Goal: Task Accomplishment & Management: Use online tool/utility

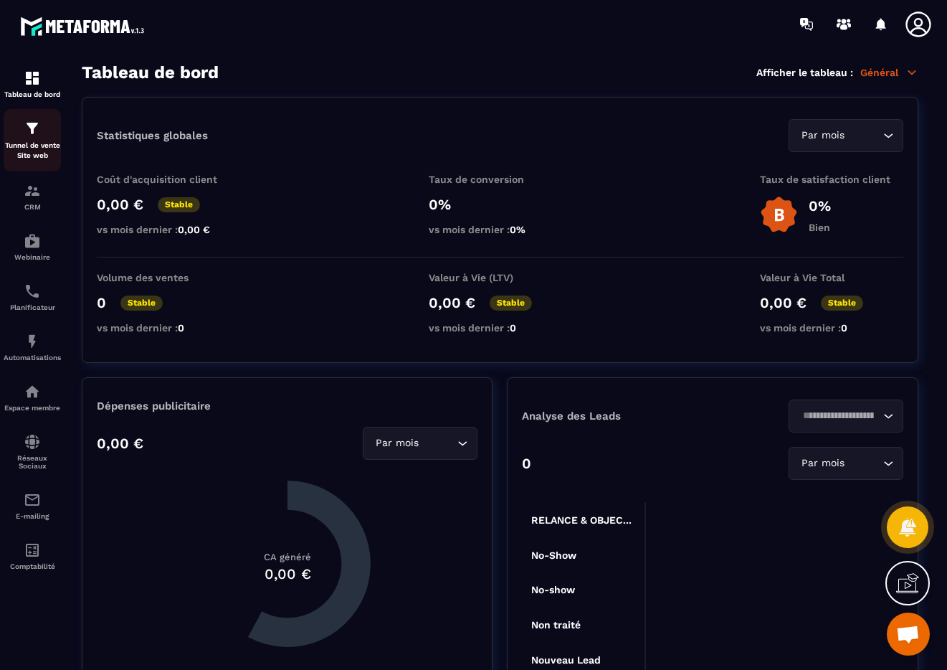
scroll to position [2667, 0]
click at [34, 135] on img at bounding box center [32, 128] width 17 height 17
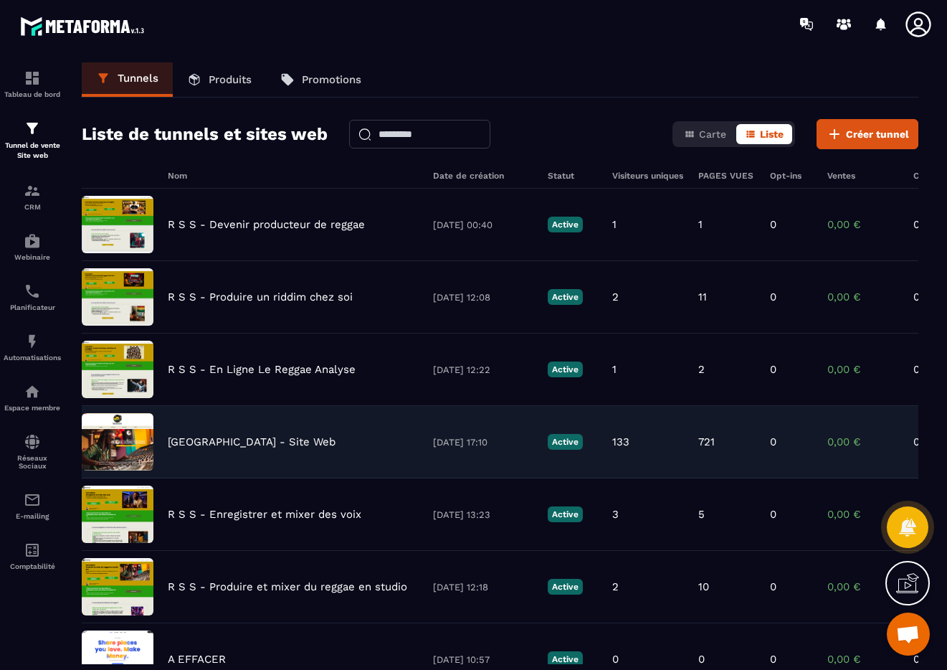
click at [204, 442] on p "[GEOGRAPHIC_DATA] - Site Web" at bounding box center [252, 441] width 168 height 13
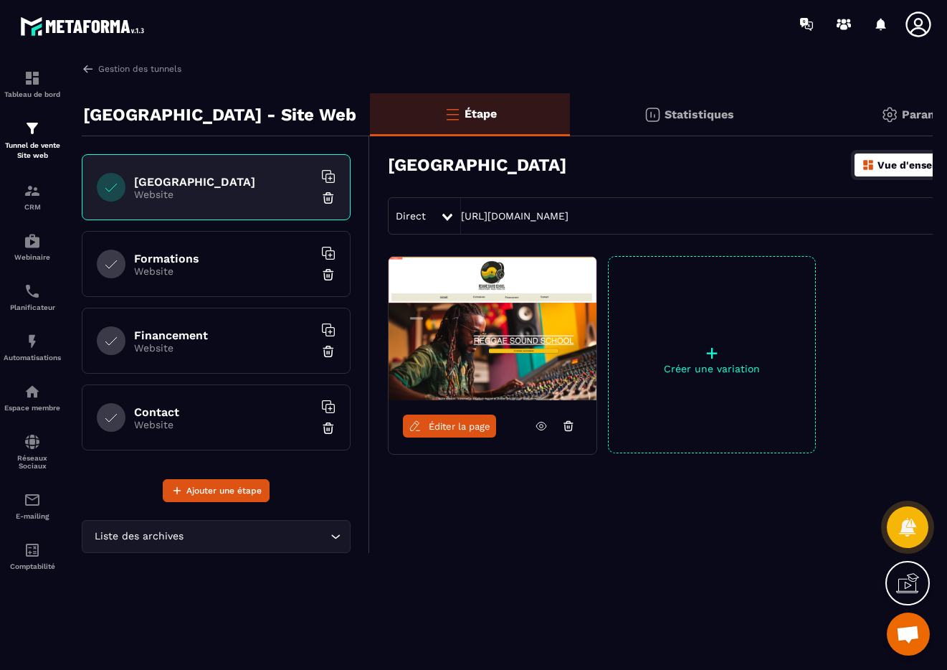
click at [220, 409] on h6 "Contact" at bounding box center [223, 412] width 179 height 14
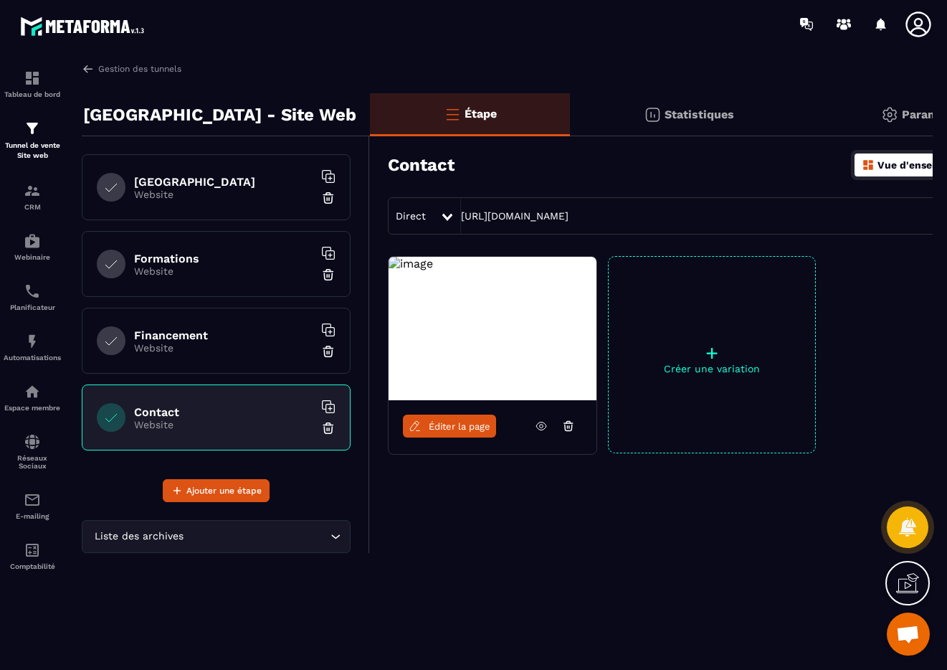
click at [449, 433] on link "Éditer la page" at bounding box center [449, 425] width 93 height 23
